Goal: Find contact information: Find phone

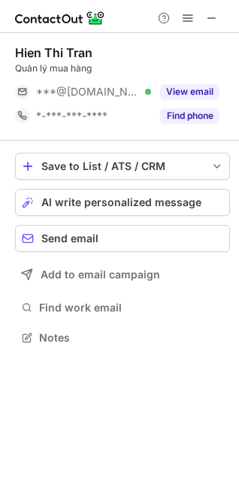
scroll to position [8, 8]
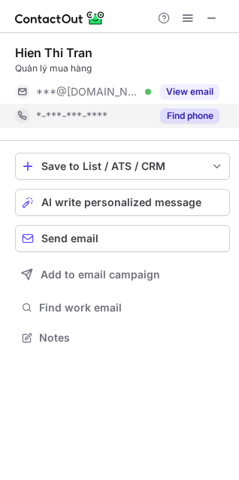
click at [209, 117] on button "Find phone" at bounding box center [189, 115] width 59 height 15
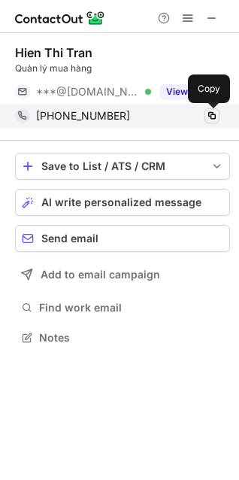
click at [207, 118] on span at bounding box center [212, 116] width 12 height 12
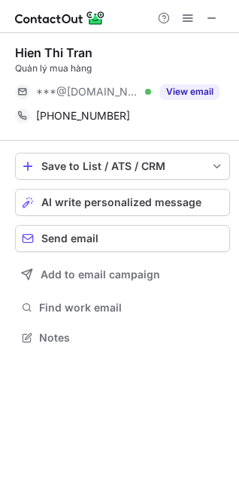
scroll to position [327, 239]
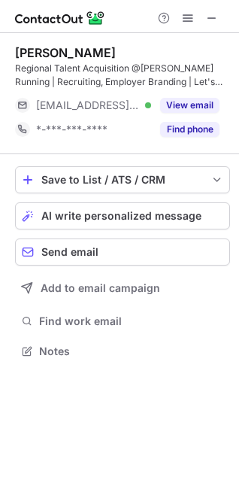
scroll to position [340, 239]
click at [218, 18] on span at bounding box center [212, 18] width 12 height 12
